Goal: Task Accomplishment & Management: Manage account settings

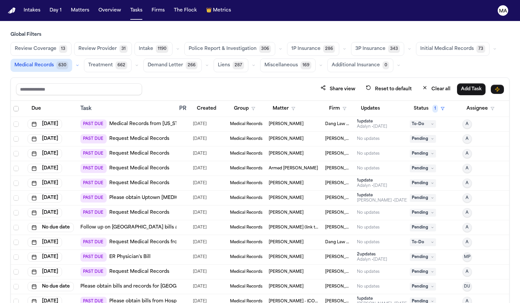
click at [13, 106] on span "Select all" at bounding box center [15, 108] width 5 height 5
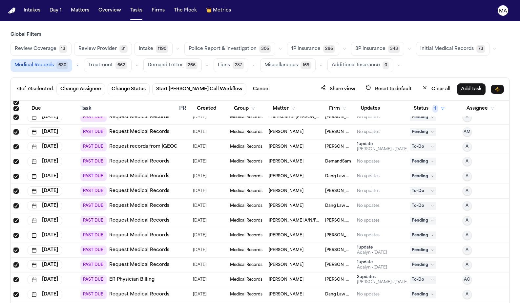
scroll to position [180, 0]
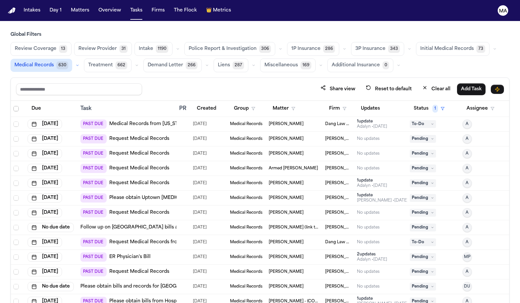
click at [13, 106] on span "Select all" at bounding box center [15, 108] width 5 height 5
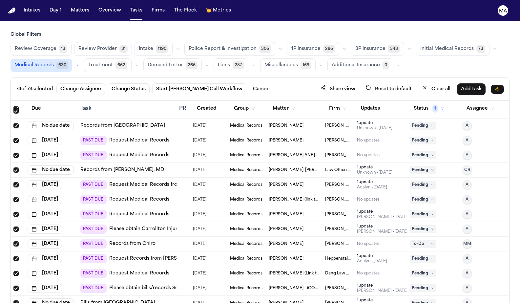
click at [348, 286] on span "[PERSON_NAME]" at bounding box center [338, 288] width 27 height 5
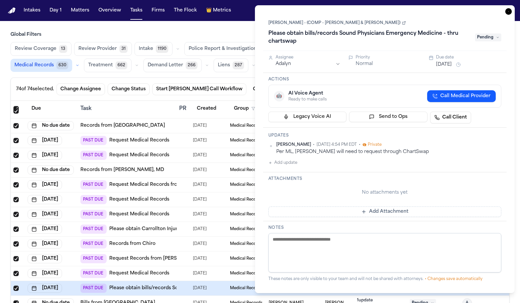
click at [512, 8] on icon "button" at bounding box center [508, 11] width 7 height 7
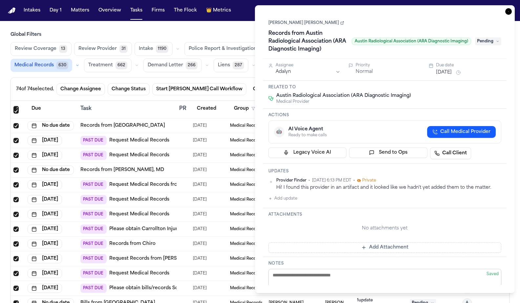
click at [512, 8] on icon "button" at bounding box center [508, 11] width 7 height 7
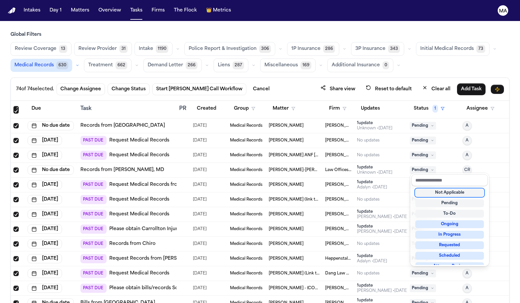
click at [442, 189] on div "Not Applicable" at bounding box center [449, 193] width 69 height 8
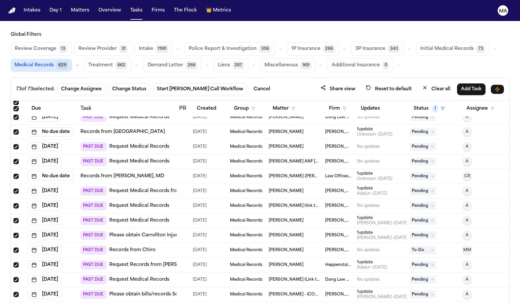
click at [417, 303] on span "Pending" at bounding box center [423, 309] width 26 height 8
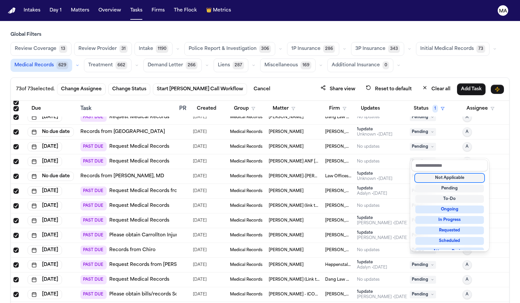
click at [434, 174] on div "Not Applicable" at bounding box center [449, 178] width 69 height 8
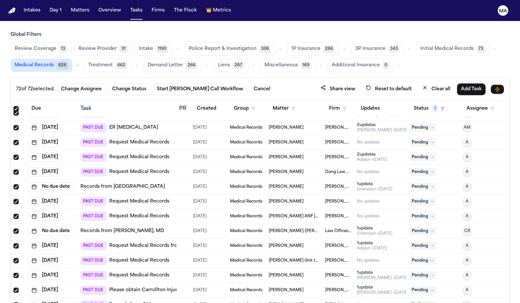
scroll to position [807, 0]
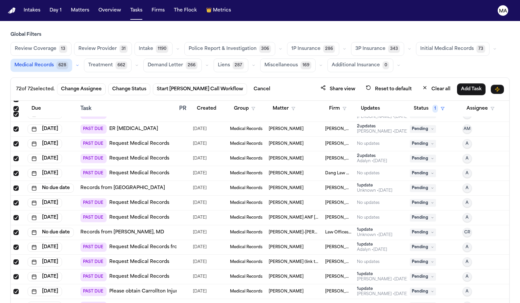
click at [416, 228] on span "Pending" at bounding box center [423, 232] width 26 height 8
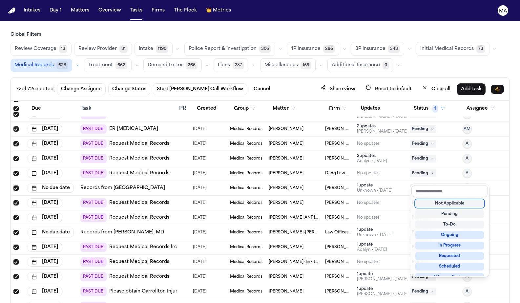
click at [430, 200] on div "Not Applicable" at bounding box center [449, 204] width 69 height 8
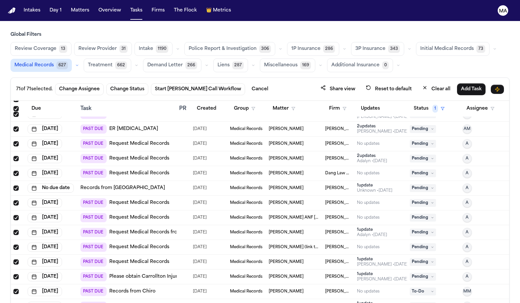
click at [421, 184] on span "Pending" at bounding box center [423, 188] width 26 height 8
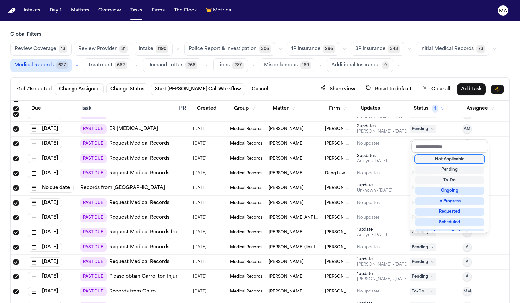
click at [421, 155] on div "Not Applicable" at bounding box center [449, 159] width 69 height 8
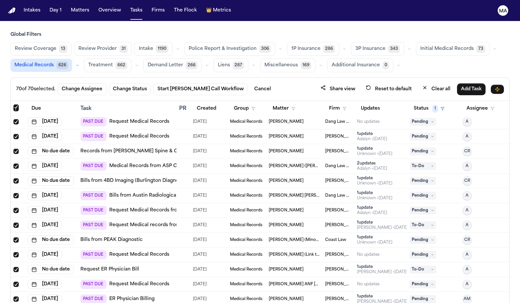
scroll to position [616, 0]
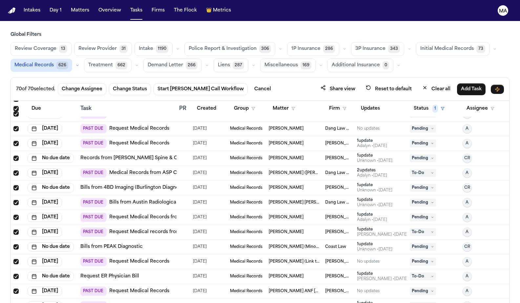
click at [424, 243] on span "Pending" at bounding box center [423, 247] width 26 height 8
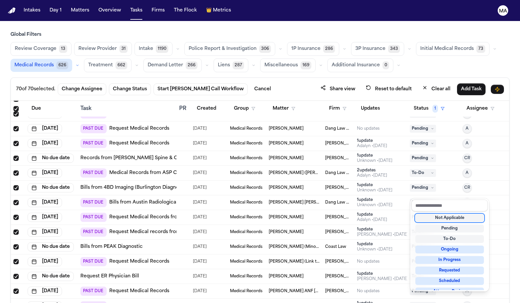
click at [429, 214] on div "Not Applicable" at bounding box center [449, 218] width 69 height 8
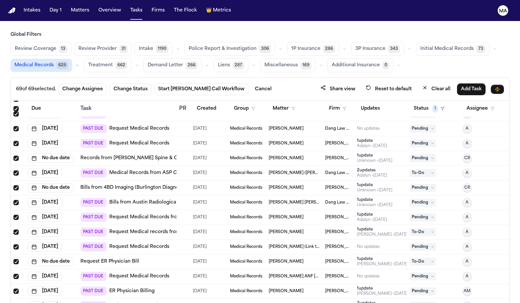
click at [423, 184] on span "Pending" at bounding box center [423, 188] width 26 height 8
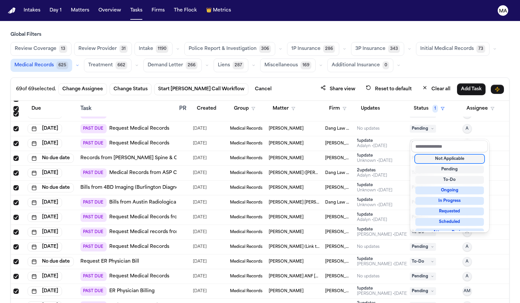
click at [426, 155] on div "Not Applicable" at bounding box center [449, 159] width 69 height 8
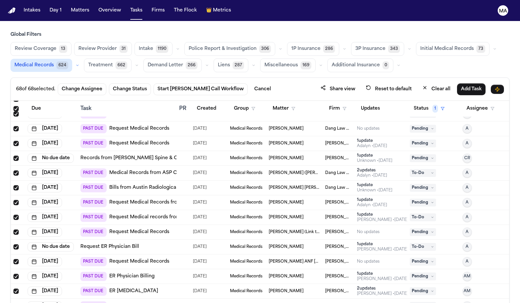
click at [419, 154] on span "Pending" at bounding box center [423, 158] width 26 height 8
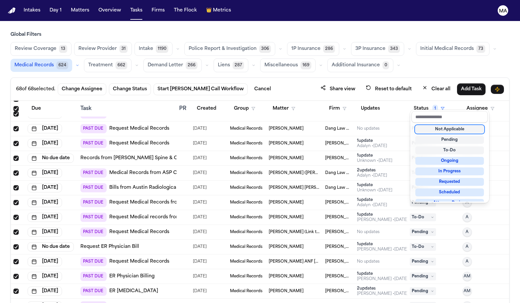
click at [421, 125] on div "Not Applicable" at bounding box center [449, 129] width 69 height 8
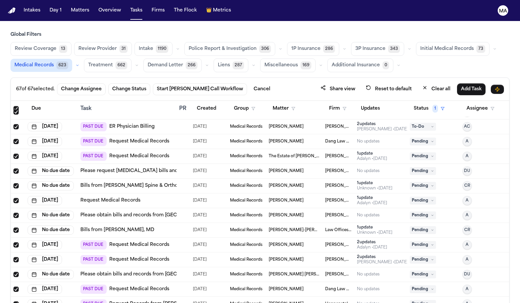
scroll to position [425, 0]
click at [428, 227] on span "Pending" at bounding box center [423, 231] width 26 height 8
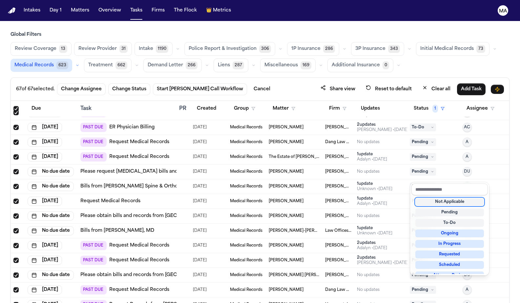
click at [433, 198] on div "Not Applicable" at bounding box center [449, 202] width 69 height 8
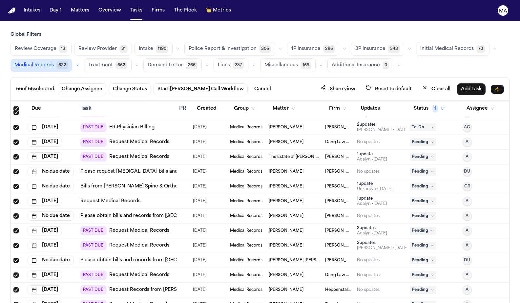
click at [424, 182] on span "Pending" at bounding box center [423, 186] width 26 height 8
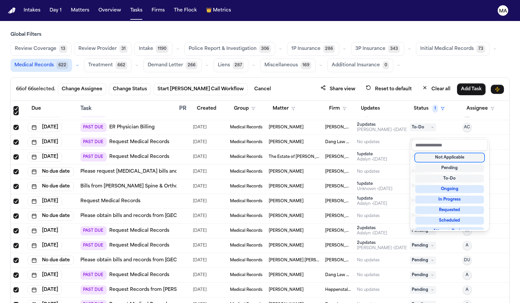
click at [426, 154] on div "Not Applicable" at bounding box center [449, 158] width 69 height 8
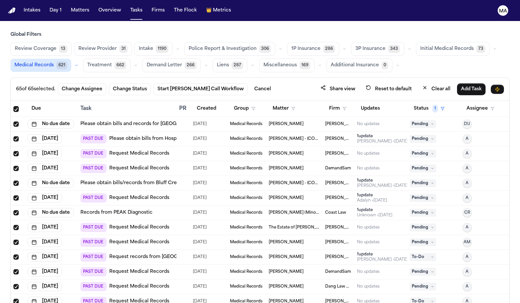
scroll to position [159, 0]
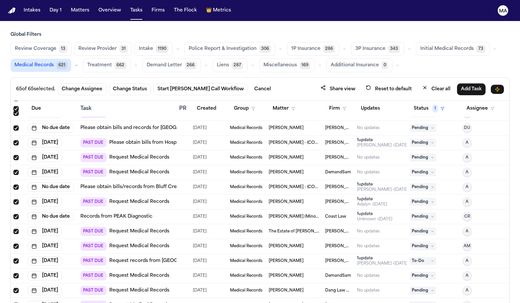
click at [428, 213] on span "Pending" at bounding box center [423, 217] width 26 height 8
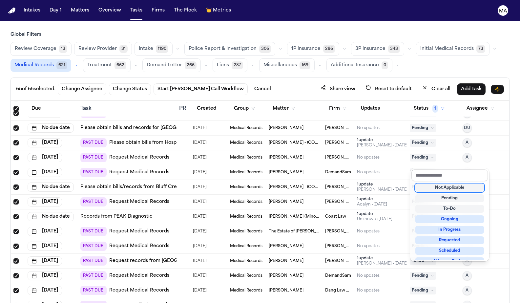
click at [430, 184] on div "Not Applicable" at bounding box center [449, 188] width 69 height 8
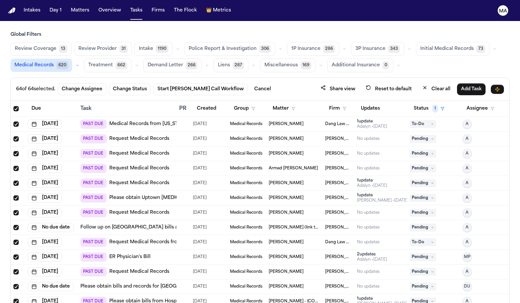
scroll to position [0, 0]
click at [326, 121] on span "Dang Law Group" at bounding box center [338, 123] width 27 height 5
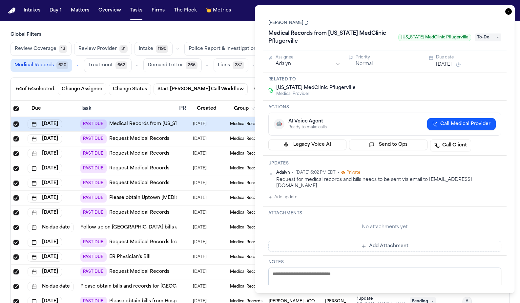
click at [512, 8] on icon "button" at bounding box center [508, 11] width 7 height 7
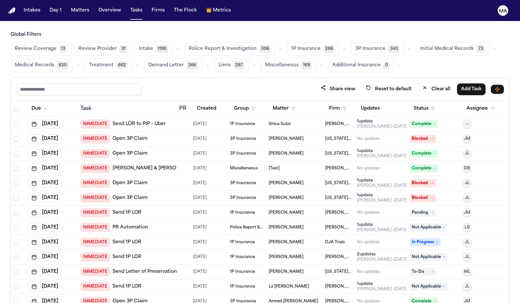
click at [54, 62] on span "Medical Records" at bounding box center [34, 65] width 39 height 7
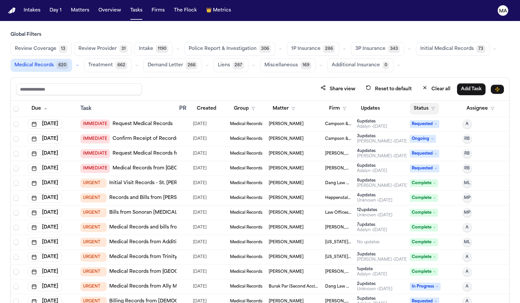
click at [416, 103] on button "Status" at bounding box center [424, 109] width 29 height 12
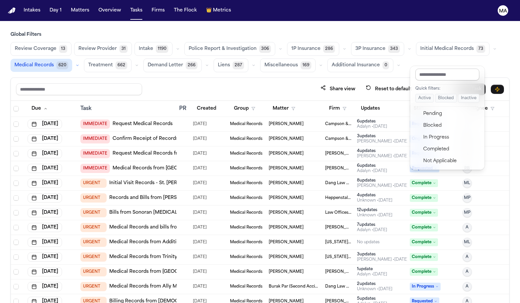
click at [426, 74] on input "text" at bounding box center [447, 75] width 64 height 12
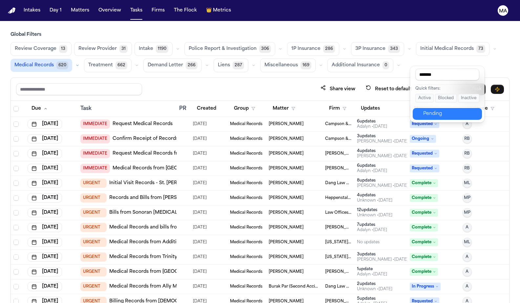
type input "*******"
click at [423, 110] on div "Pending" at bounding box center [450, 114] width 55 height 8
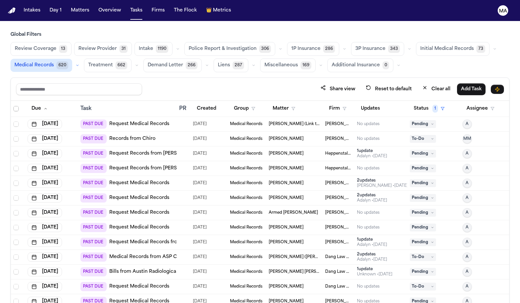
click at [13, 106] on span "Select all" at bounding box center [15, 108] width 5 height 5
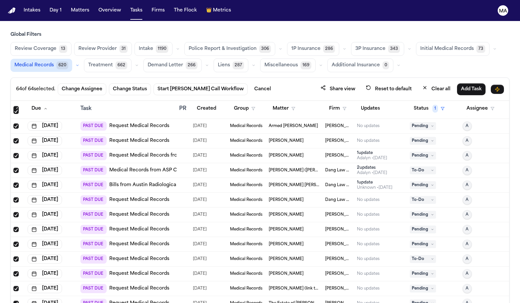
scroll to position [90, 0]
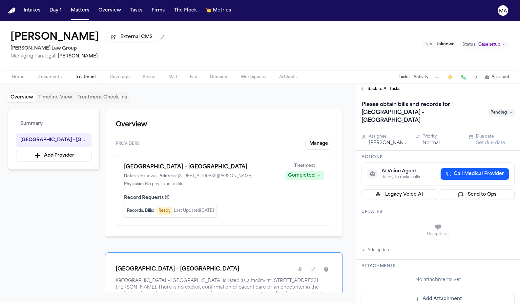
scroll to position [37, 0]
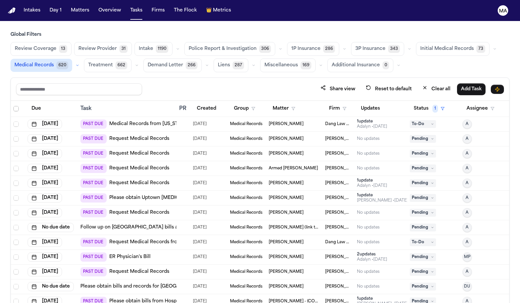
click at [13, 106] on span "Select all" at bounding box center [15, 108] width 5 height 5
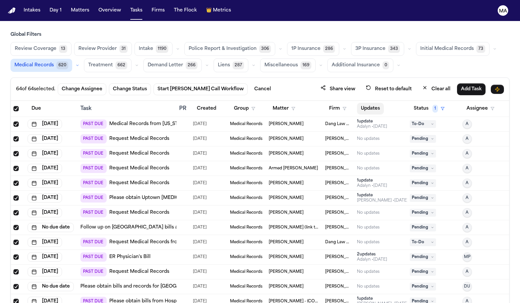
click at [367, 103] on button "Updates" at bounding box center [370, 109] width 27 height 12
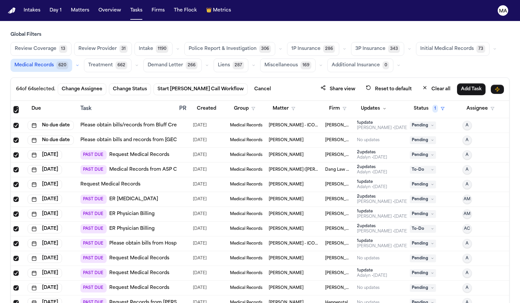
scroll to position [120, 0]
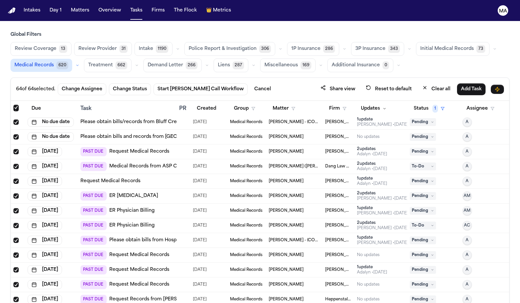
click at [339, 208] on span "[PERSON_NAME] Law Firm" at bounding box center [338, 210] width 27 height 5
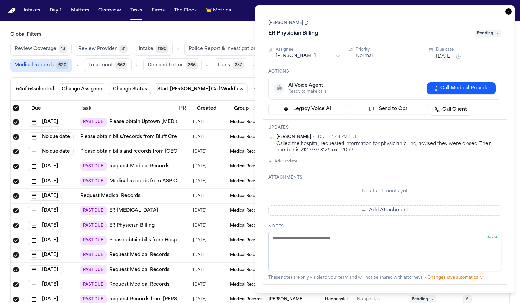
click at [512, 8] on icon "button" at bounding box center [508, 11] width 7 height 7
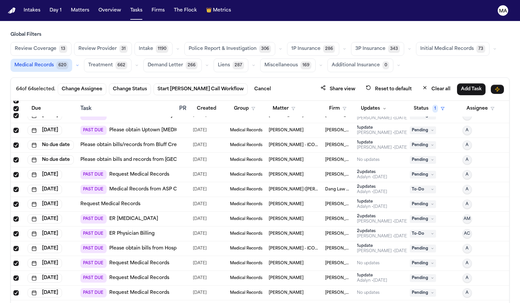
scroll to position [132, 0]
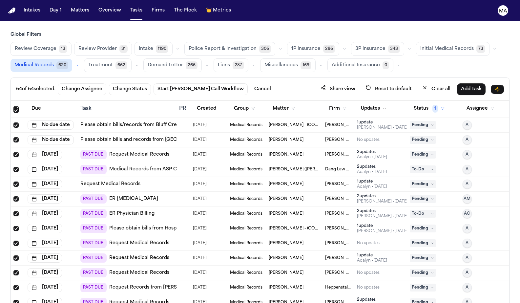
click at [367, 208] on div "2 update s" at bounding box center [382, 210] width 51 height 5
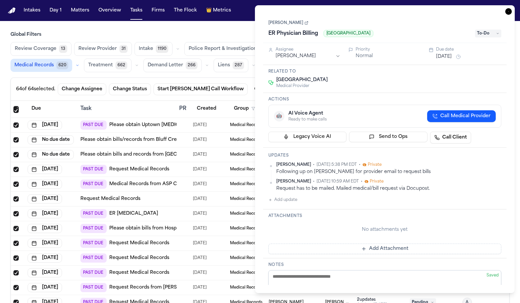
click at [512, 8] on icon "button" at bounding box center [508, 11] width 7 height 7
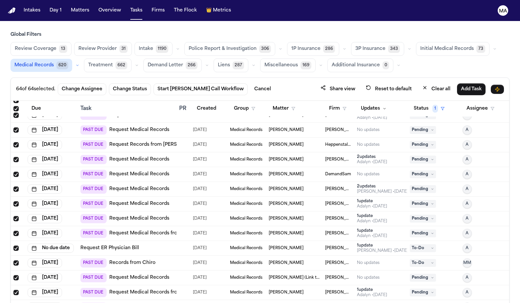
scroll to position [275, 0]
click at [385, 228] on div "1 update Adalyn • [DATE]" at bounding box center [381, 233] width 48 height 11
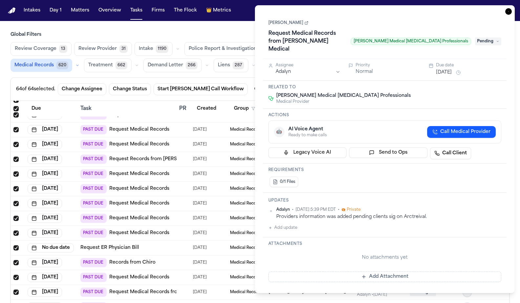
click at [512, 8] on icon "button" at bounding box center [508, 11] width 7 height 7
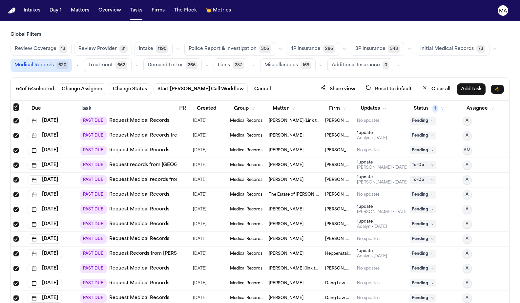
scroll to position [433, 0]
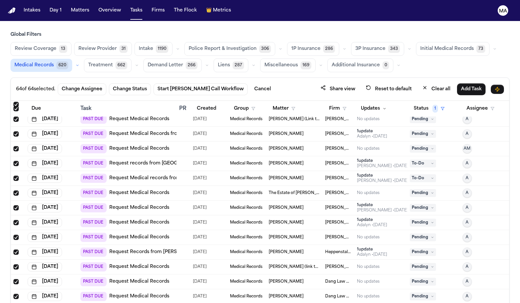
click at [337, 205] on span "[PERSON_NAME] Law Firm" at bounding box center [338, 207] width 27 height 5
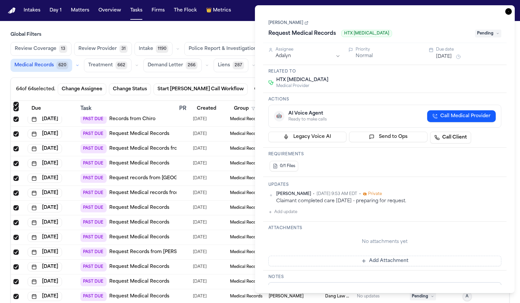
click at [512, 8] on icon "button" at bounding box center [508, 11] width 7 height 7
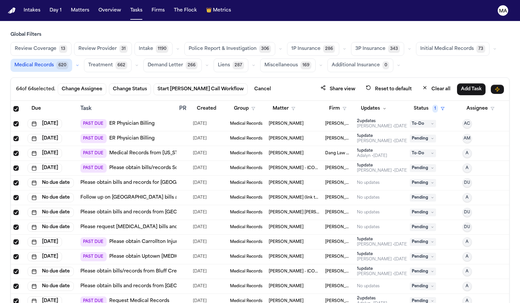
scroll to position [31, 0]
